Goal: Navigation & Orientation: Find specific page/section

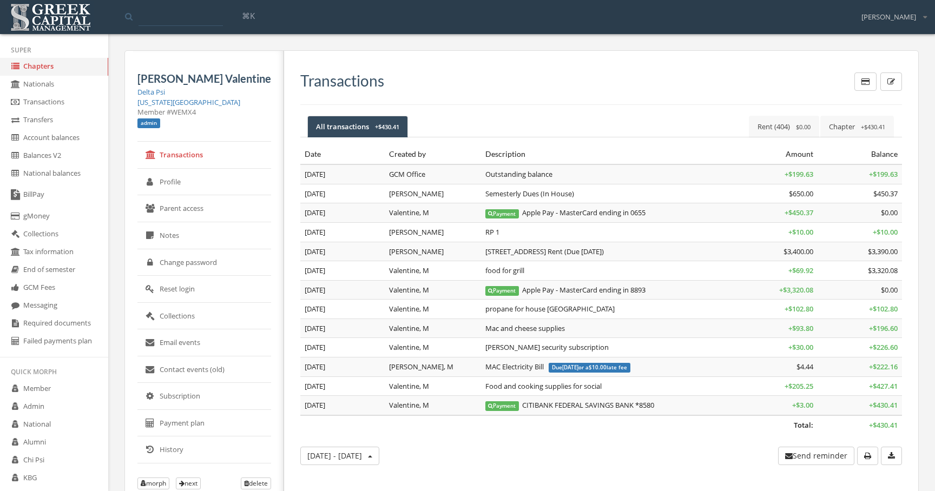
click at [200, 104] on link "Michigan State University" at bounding box center [188, 102] width 103 height 10
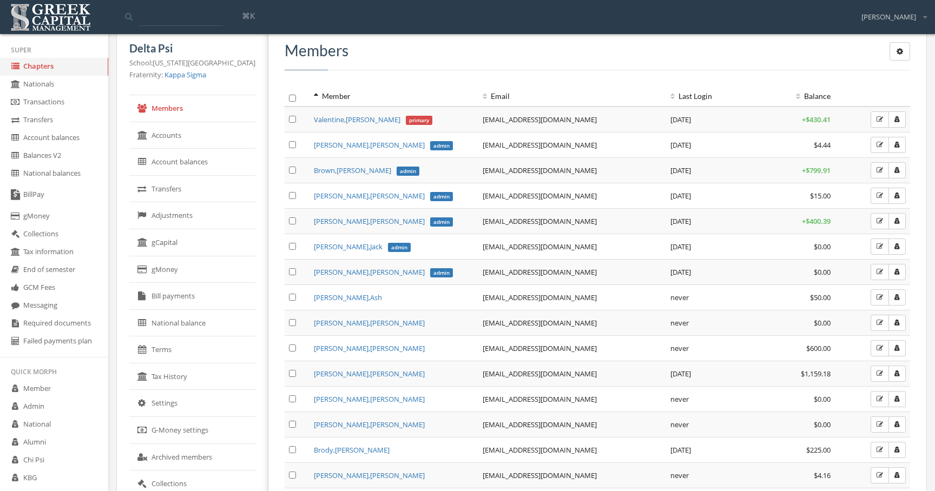
scroll to position [10, 0]
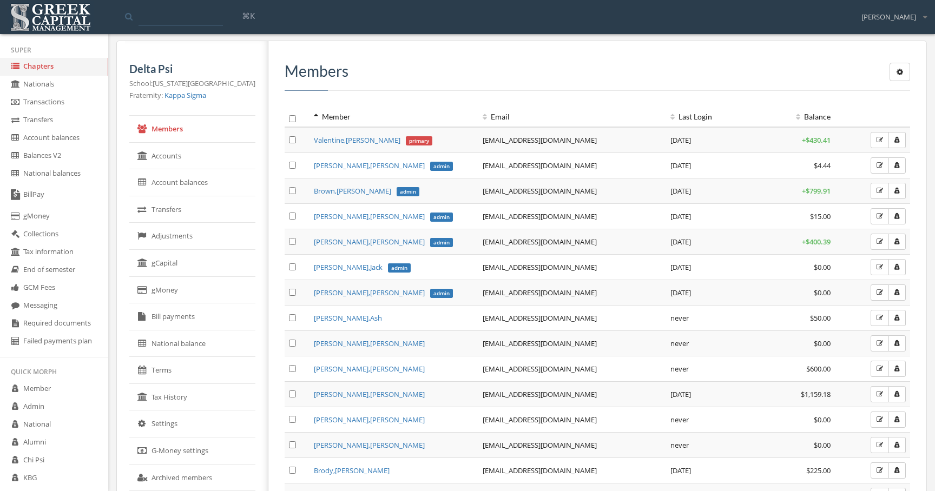
click at [908, 72] on button "button" at bounding box center [900, 72] width 21 height 18
click at [821, 73] on h3 "Members" at bounding box center [598, 71] width 626 height 17
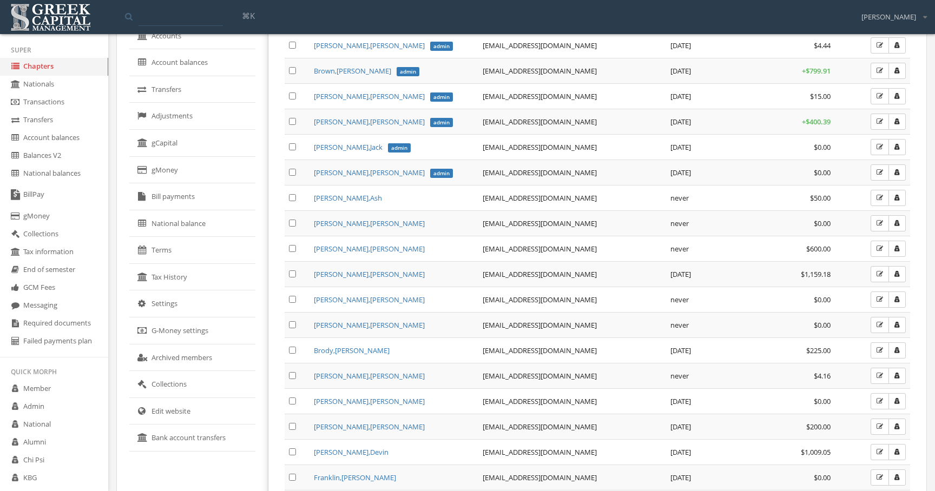
scroll to position [147, 0]
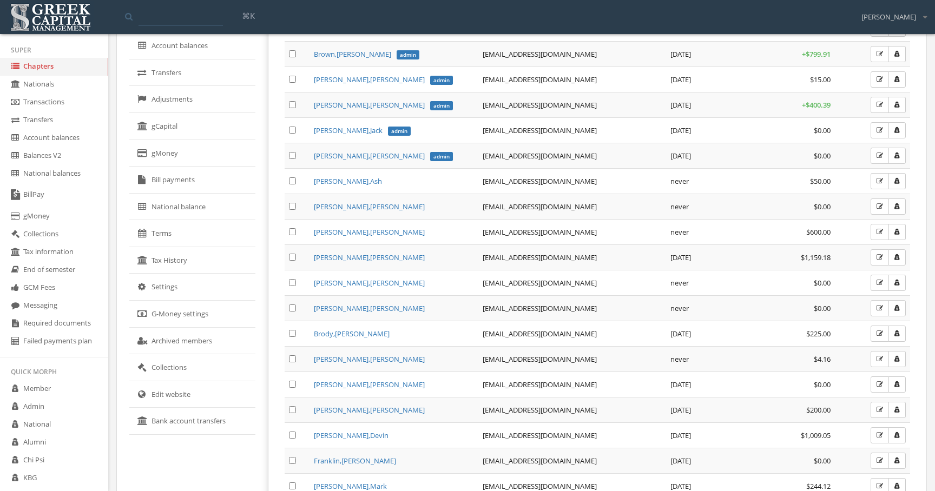
click at [194, 285] on link "Settings" at bounding box center [192, 287] width 126 height 27
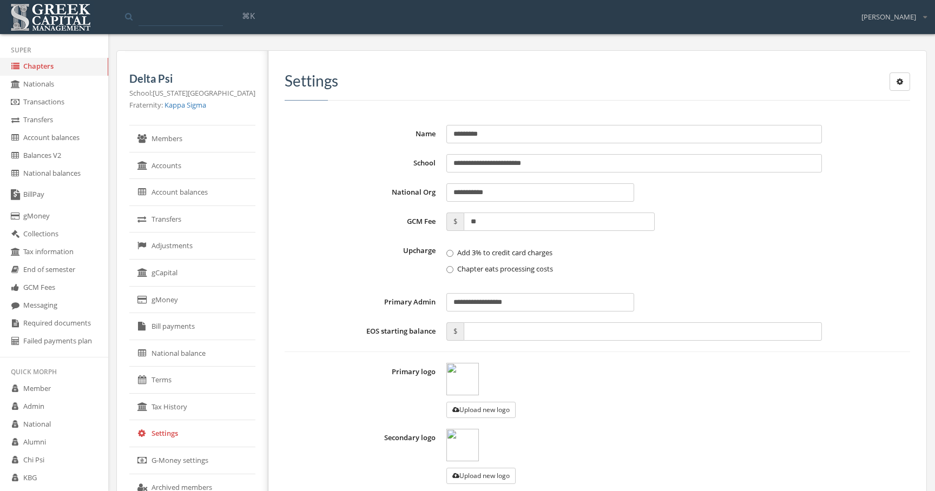
click at [899, 79] on icon "button" at bounding box center [900, 82] width 6 height 8
click at [771, 57] on div "**********" at bounding box center [593, 339] width 650 height 577
click at [183, 143] on link "Members" at bounding box center [192, 139] width 126 height 27
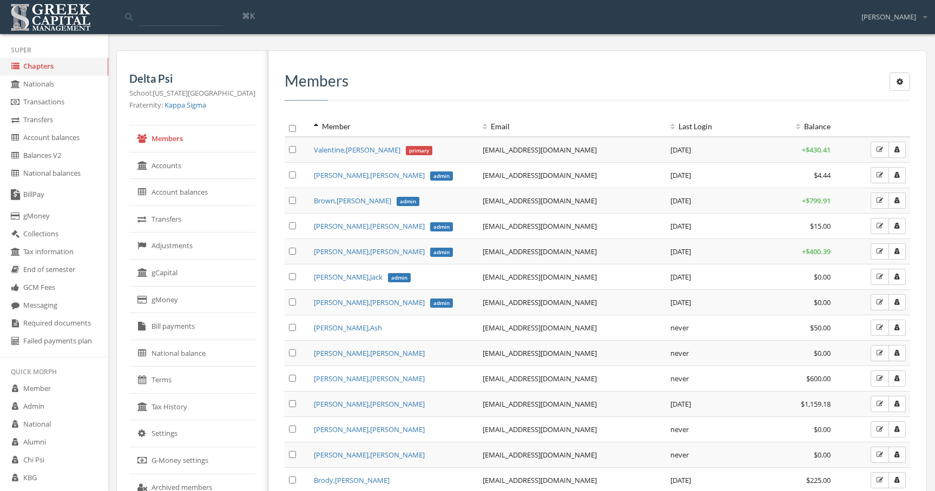
click at [168, 156] on link "Accounts" at bounding box center [192, 166] width 126 height 27
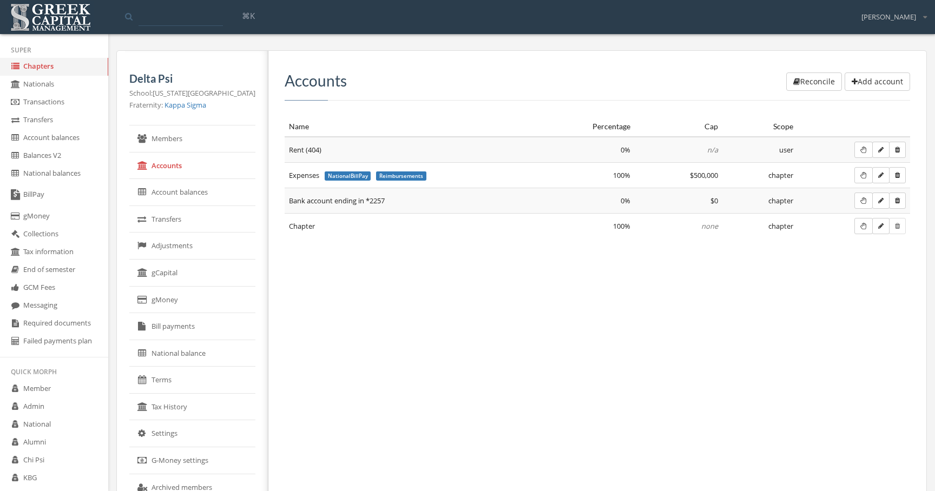
click at [176, 192] on link "Account balances" at bounding box center [192, 192] width 126 height 27
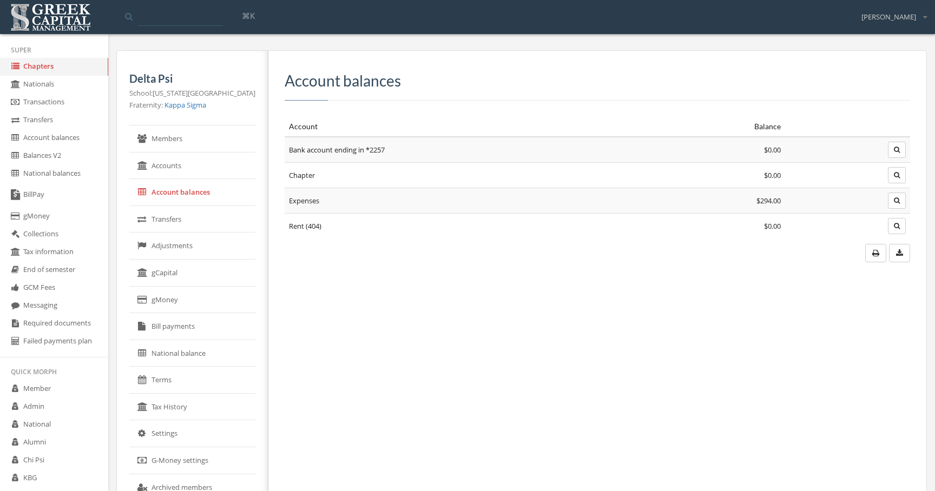
click at [178, 218] on link "Transfers" at bounding box center [192, 219] width 126 height 27
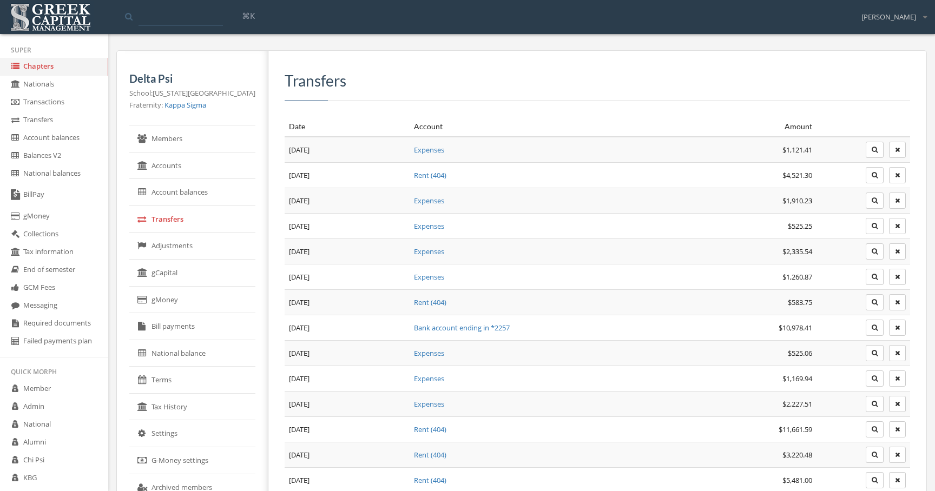
click at [182, 250] on link "Adjustments" at bounding box center [192, 246] width 126 height 27
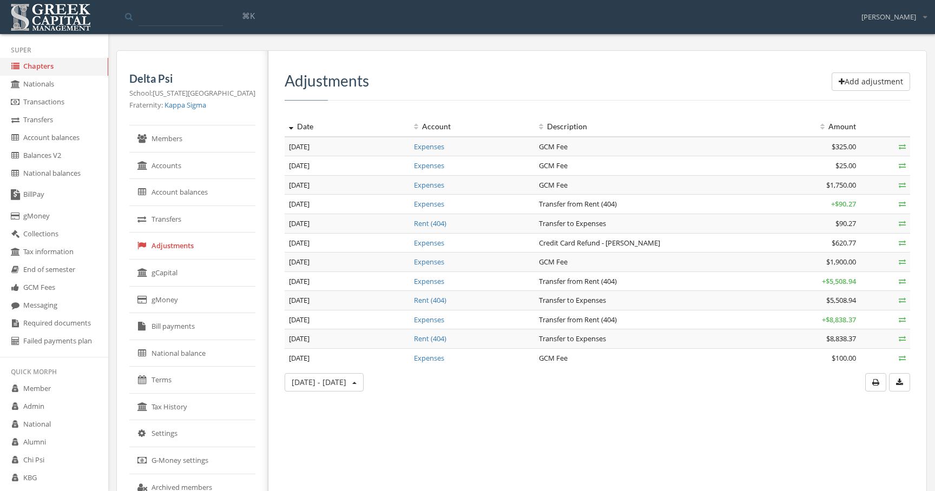
click at [180, 269] on link "gCapital" at bounding box center [192, 273] width 126 height 27
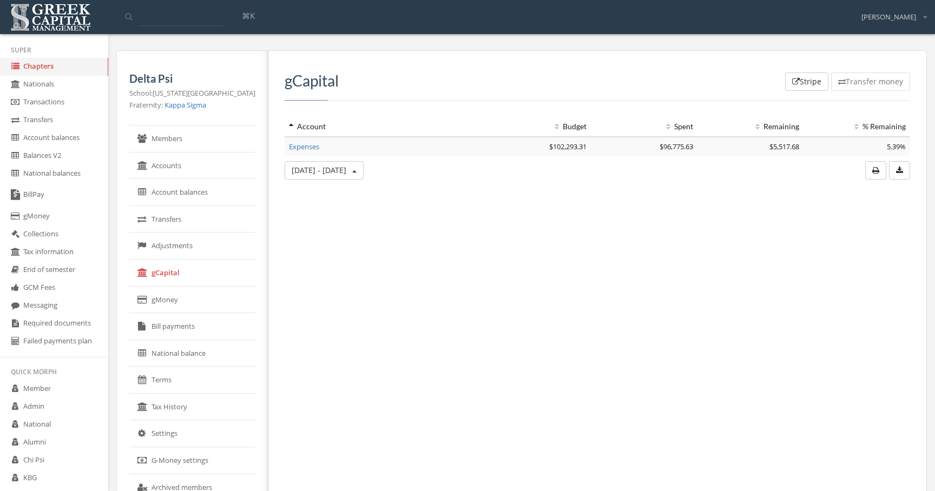
click at [175, 298] on link "gMoney" at bounding box center [192, 300] width 126 height 27
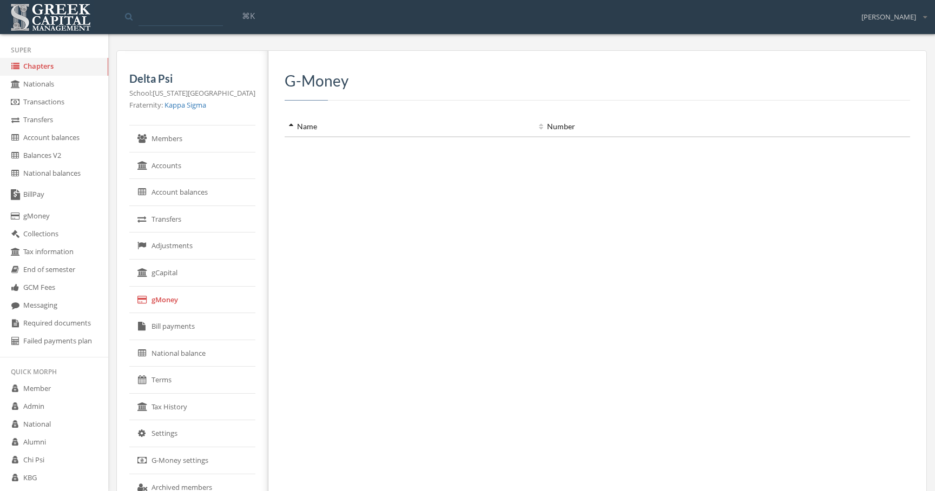
click at [171, 331] on link "Bill payments" at bounding box center [192, 326] width 126 height 27
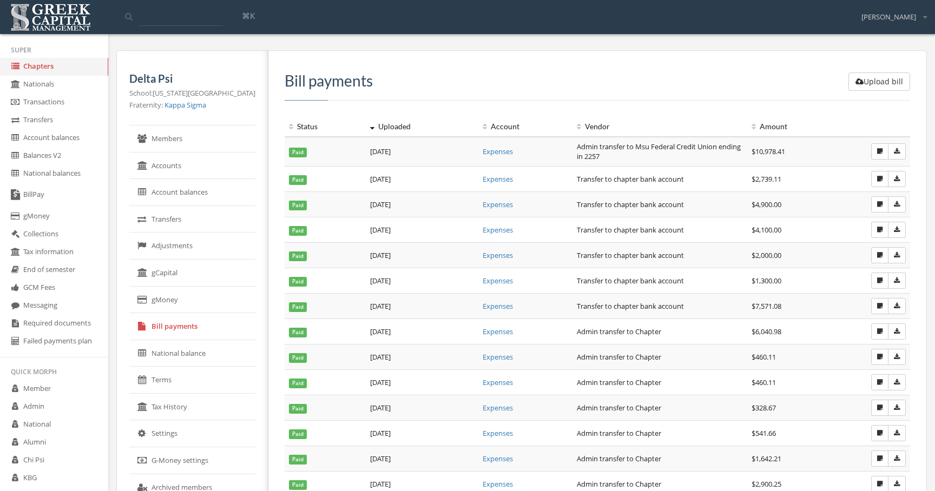
click at [188, 148] on link "Members" at bounding box center [192, 139] width 126 height 27
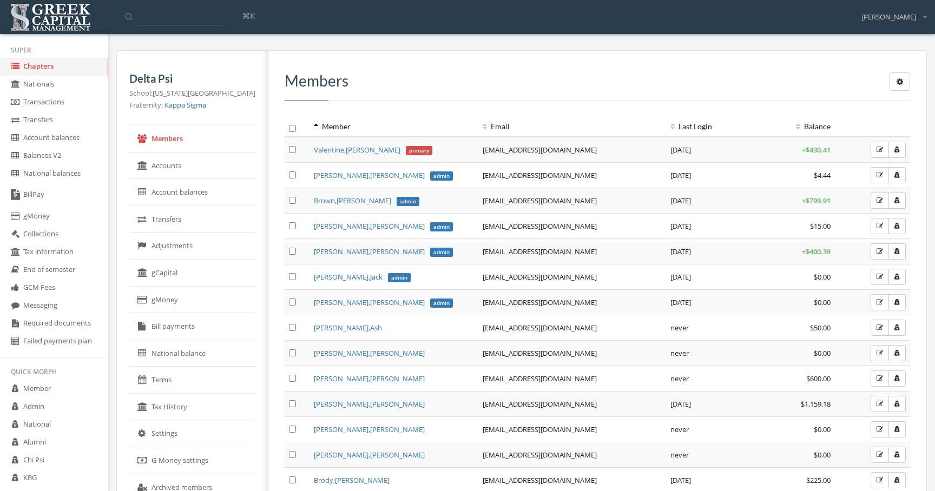
click at [330, 149] on link "Valentine , Matthew primary" at bounding box center [373, 150] width 118 height 10
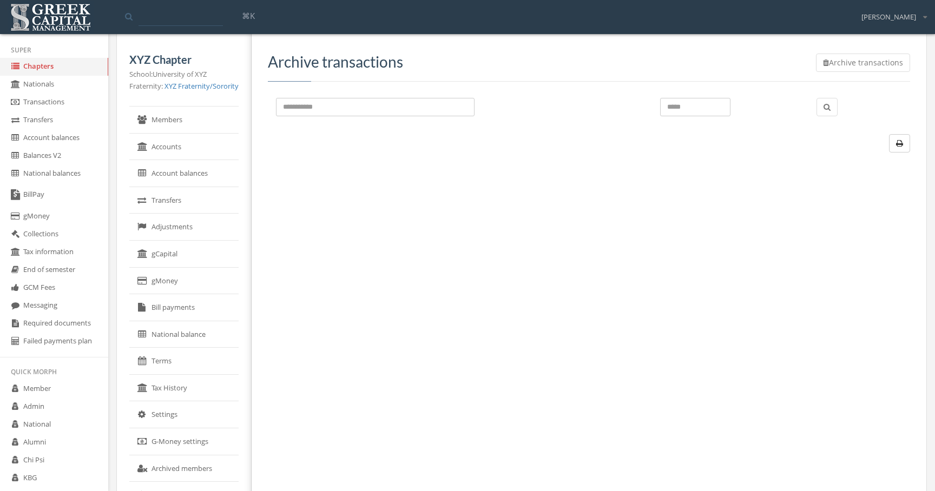
scroll to position [18, 0]
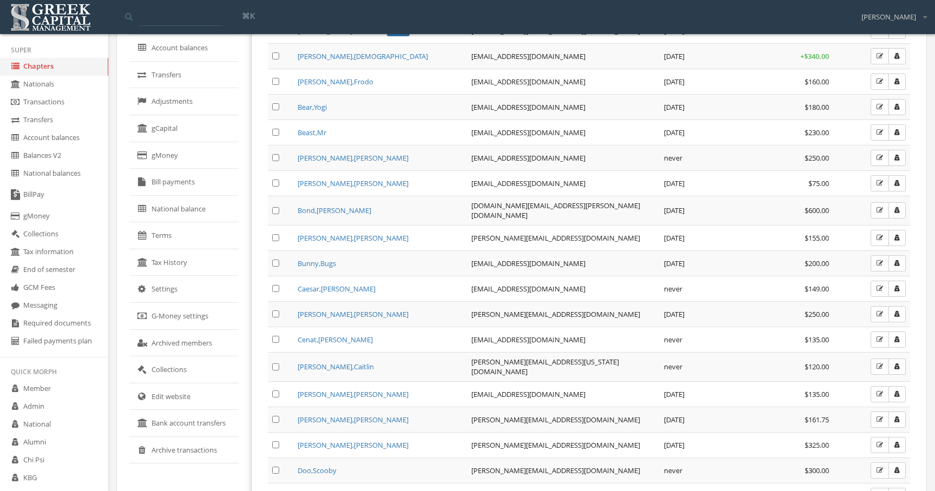
scroll to position [145, 0]
click at [205, 445] on link "Archive transactions" at bounding box center [183, 450] width 109 height 27
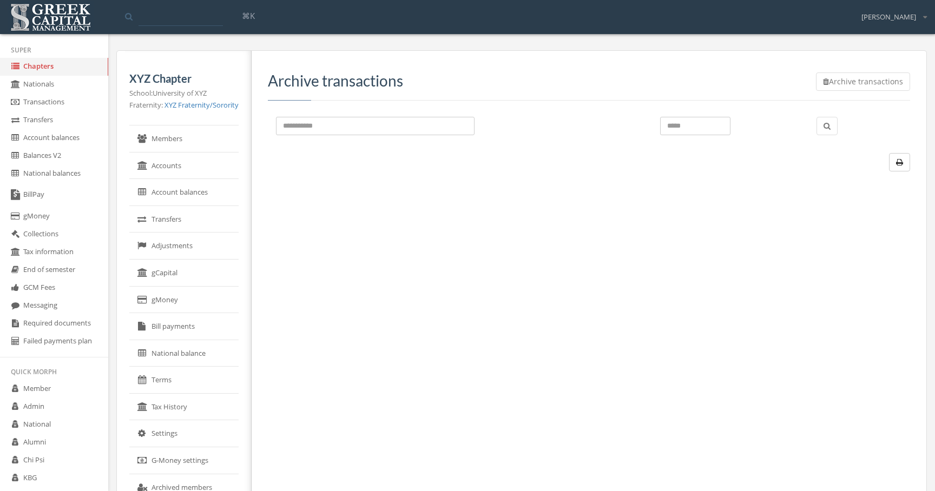
click at [55, 482] on link "KBG" at bounding box center [54, 479] width 108 height 18
